Goal: Transaction & Acquisition: Register for event/course

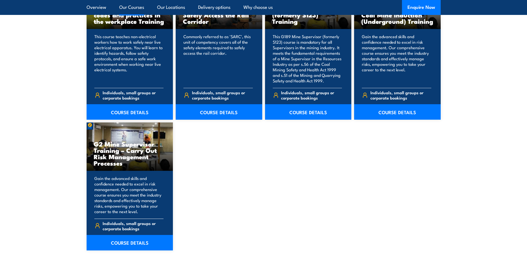
scroll to position [941, 0]
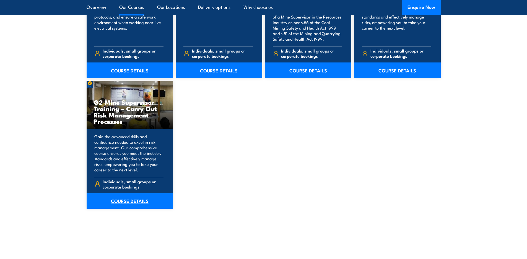
click at [130, 206] on link "COURSE DETAILS" at bounding box center [130, 202] width 87 height 16
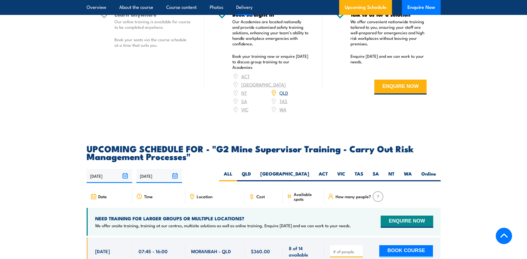
scroll to position [941, 0]
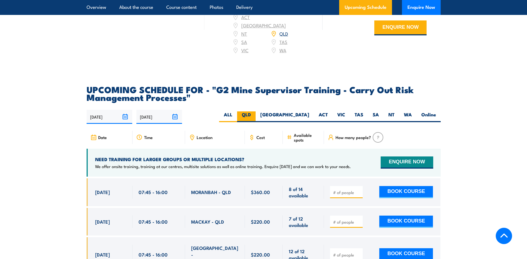
click at [256, 118] on label "QLD" at bounding box center [246, 117] width 19 height 11
click at [255, 115] on input "QLD" at bounding box center [253, 114] width 4 height 4
radio input "true"
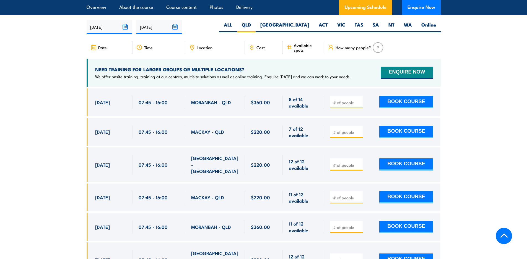
scroll to position [1170, 0]
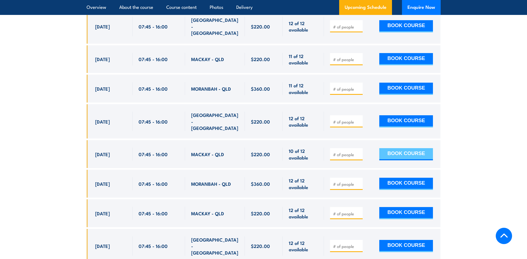
click at [404, 150] on button "BOOK COURSE" at bounding box center [407, 154] width 54 height 12
click at [403, 148] on button "BOOK COURSE" at bounding box center [407, 154] width 54 height 12
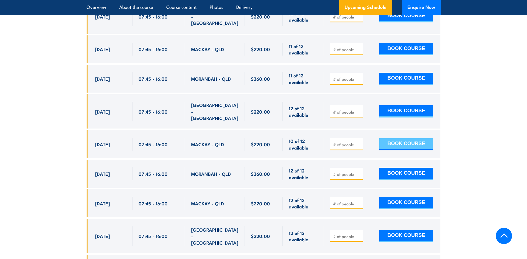
scroll to position [1225, 0]
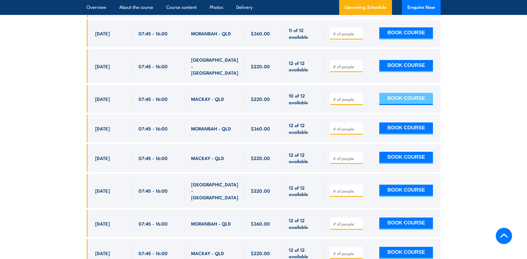
click at [402, 93] on button "BOOK COURSE" at bounding box center [407, 99] width 54 height 12
click at [341, 97] on input "number" at bounding box center [347, 100] width 28 height 6
type input "1"
click at [392, 93] on button "BOOK COURSE" at bounding box center [407, 99] width 54 height 12
